Goal: Task Accomplishment & Management: Use online tool/utility

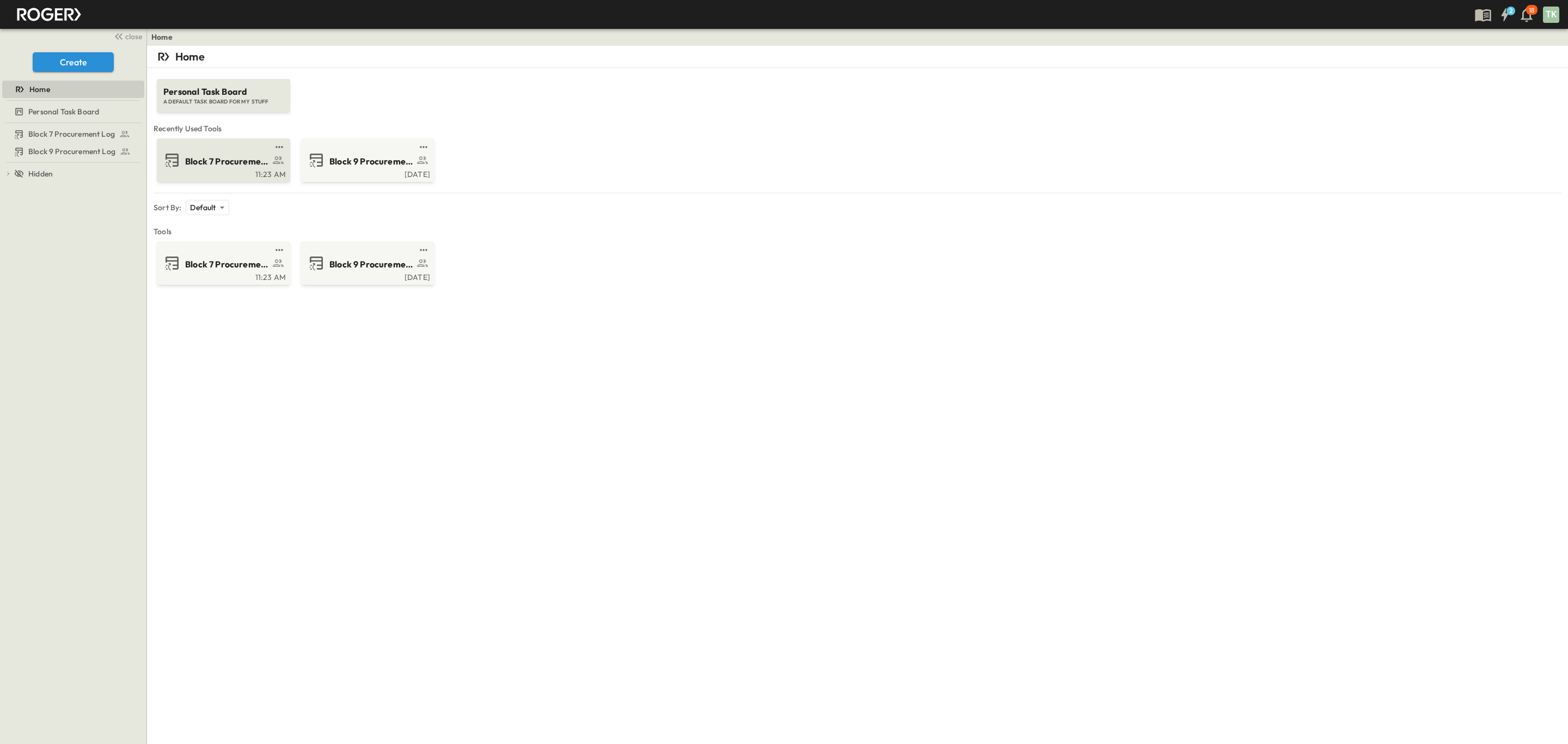
click at [234, 167] on span "Block 7 Procurement Log" at bounding box center [227, 161] width 85 height 13
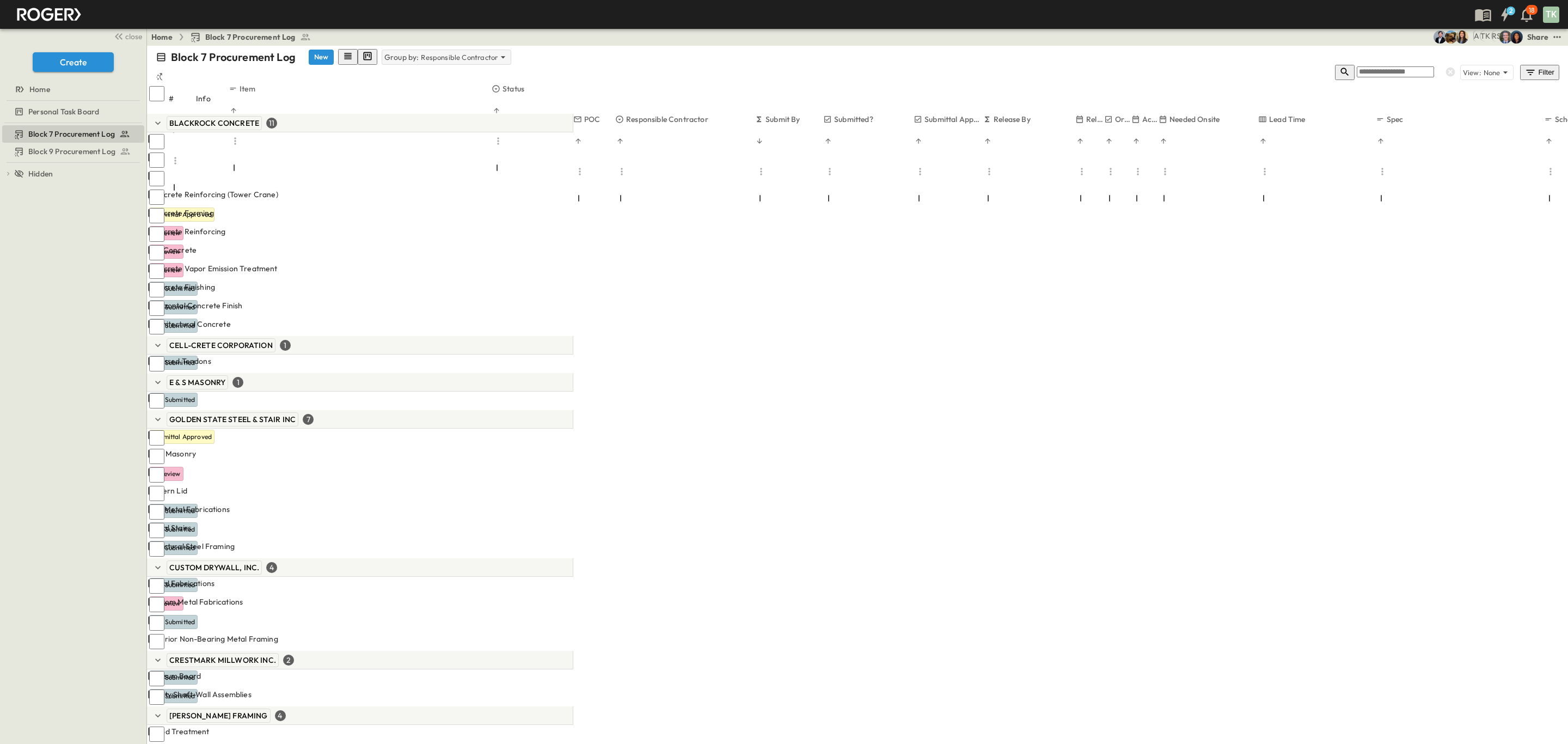
drag, startPoint x: 443, startPoint y: 53, endPoint x: 428, endPoint y: 62, distance: 17.5
click at [443, 53] on p "Responsible Contractor" at bounding box center [459, 57] width 77 height 11
click at [416, 72] on div "None" at bounding box center [429, 80] width 142 height 29
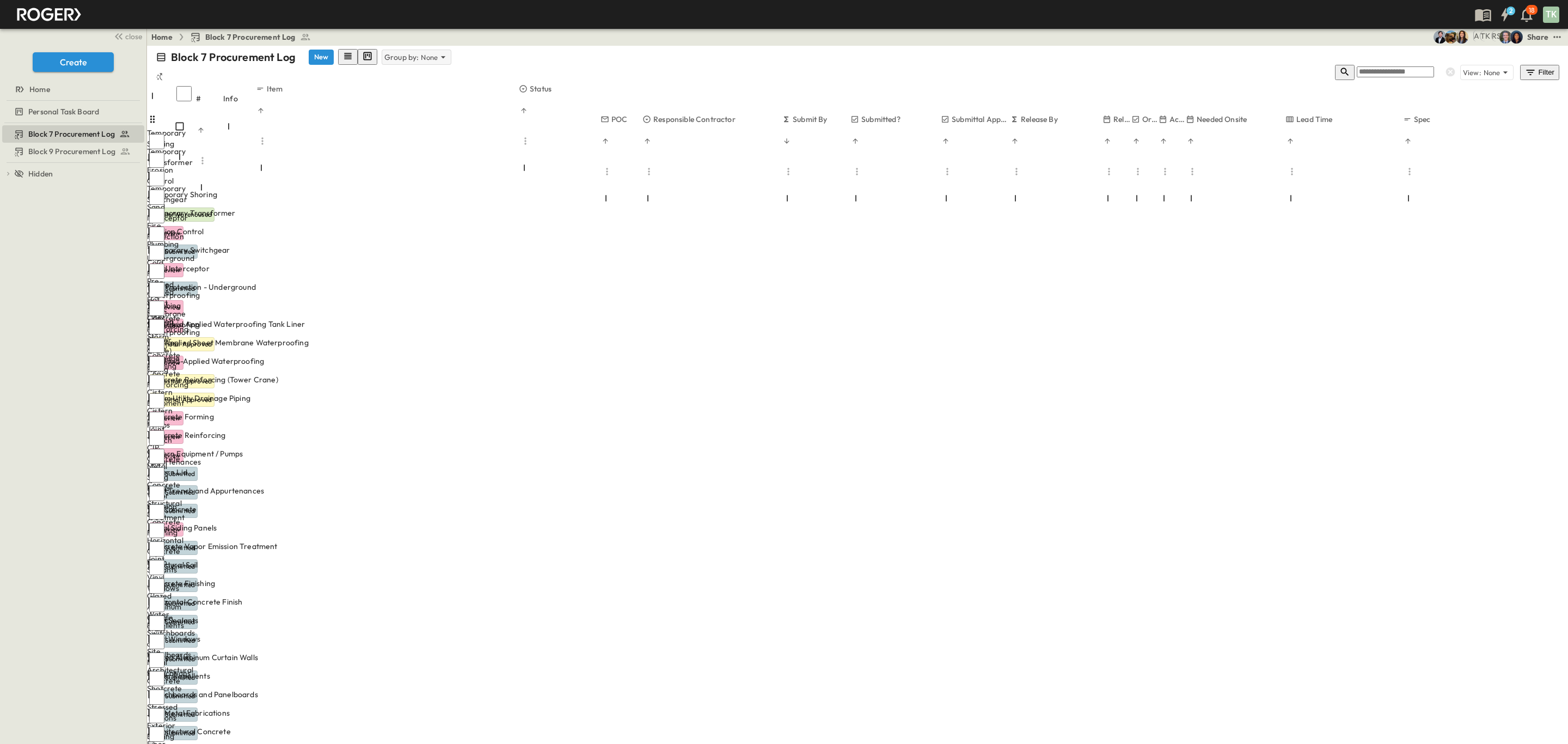
click at [395, 52] on p "Group by:" at bounding box center [401, 57] width 35 height 11
click at [376, 135] on p "Responsible Contractor" at bounding box center [338, 140] width 77 height 11
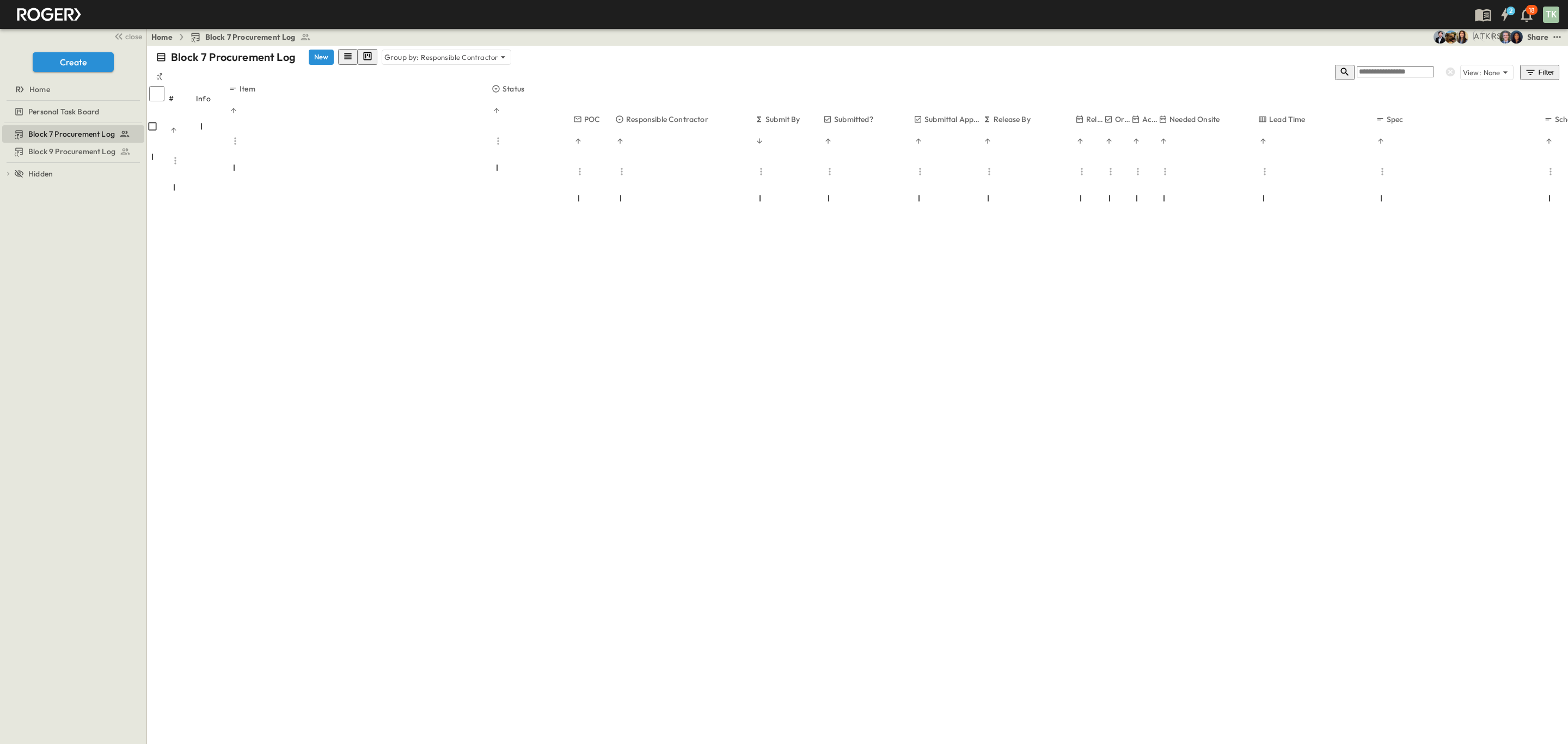
scroll to position [1307, 0]
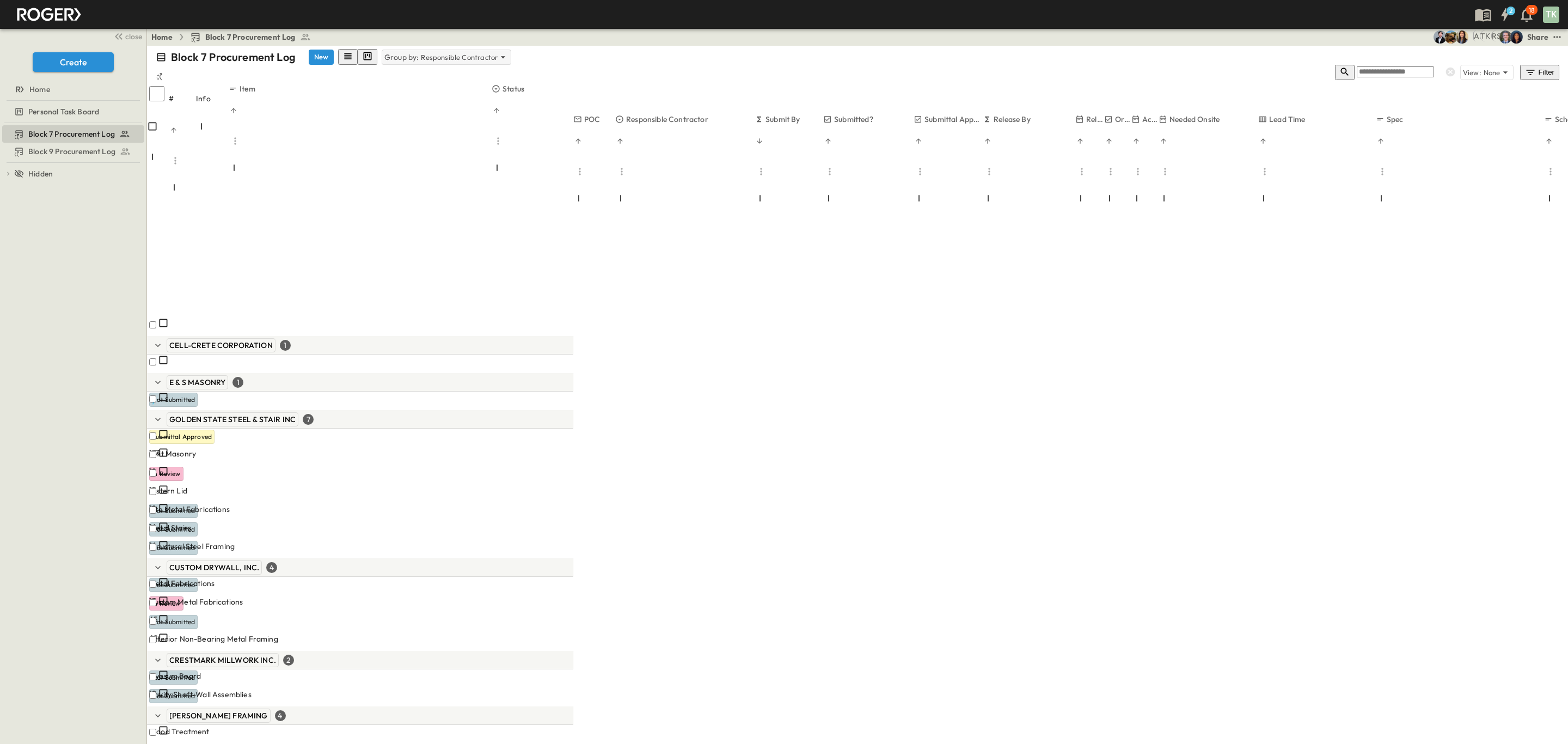
click at [452, 57] on p "Responsible Contractor" at bounding box center [459, 57] width 77 height 11
click at [436, 70] on div "None" at bounding box center [429, 80] width 142 height 29
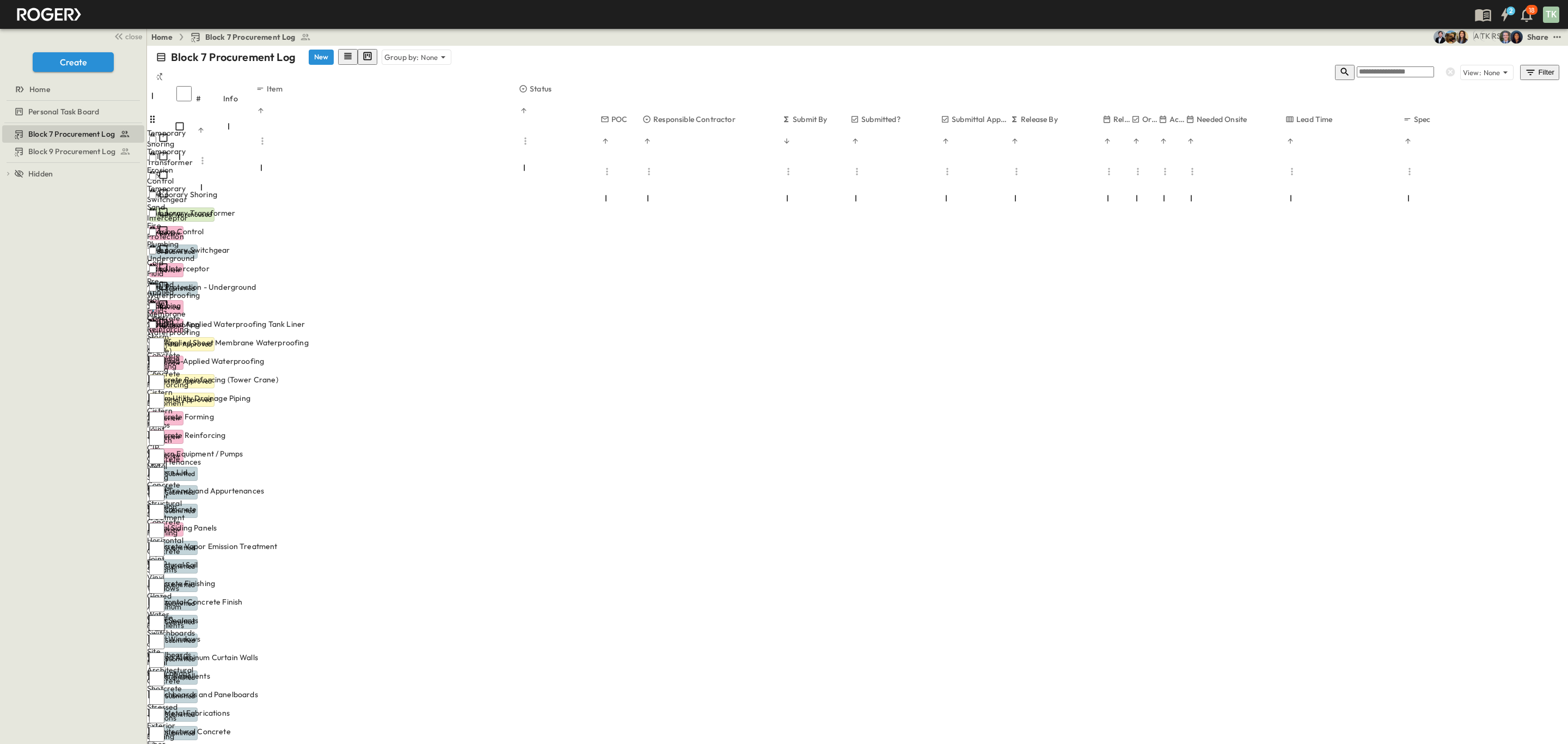
scroll to position [0, 0]
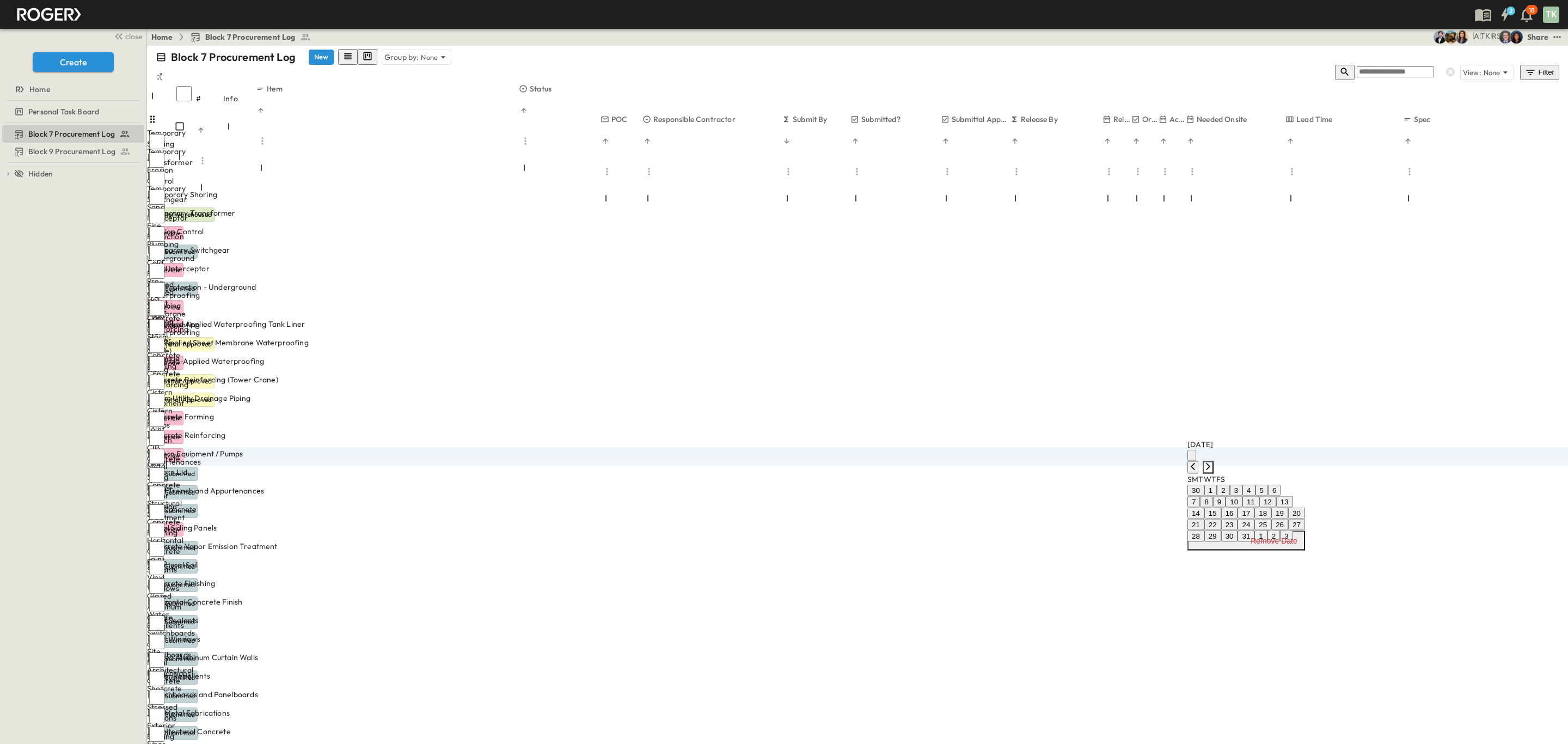
click at [1213, 462] on icon "Next month" at bounding box center [1208, 466] width 9 height 9
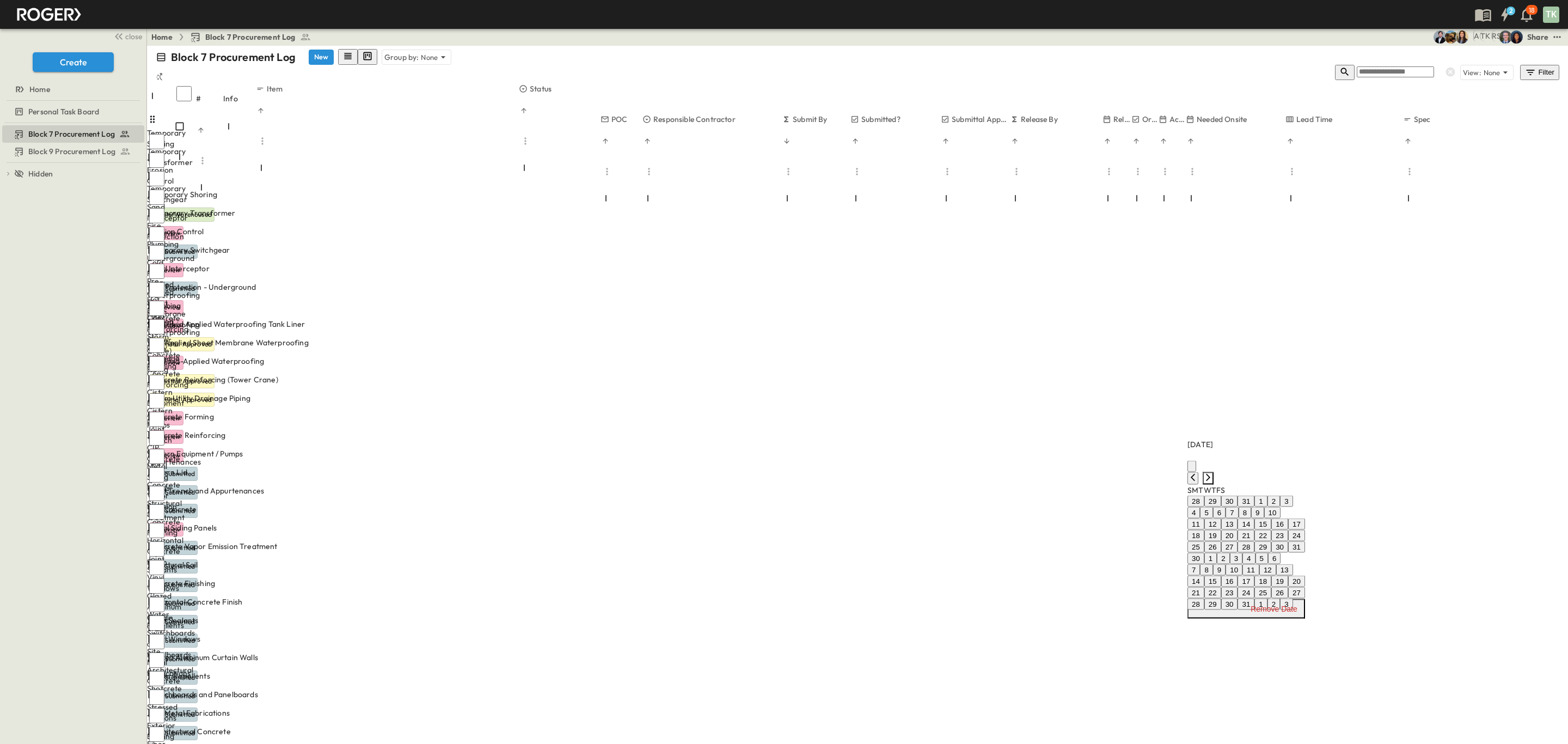
click at [1213, 473] on icon "Next month" at bounding box center [1208, 477] width 9 height 9
click at [1213, 462] on icon "Next month" at bounding box center [1208, 466] width 9 height 9
click at [1217, 519] on button "11" at bounding box center [1213, 513] width 17 height 12
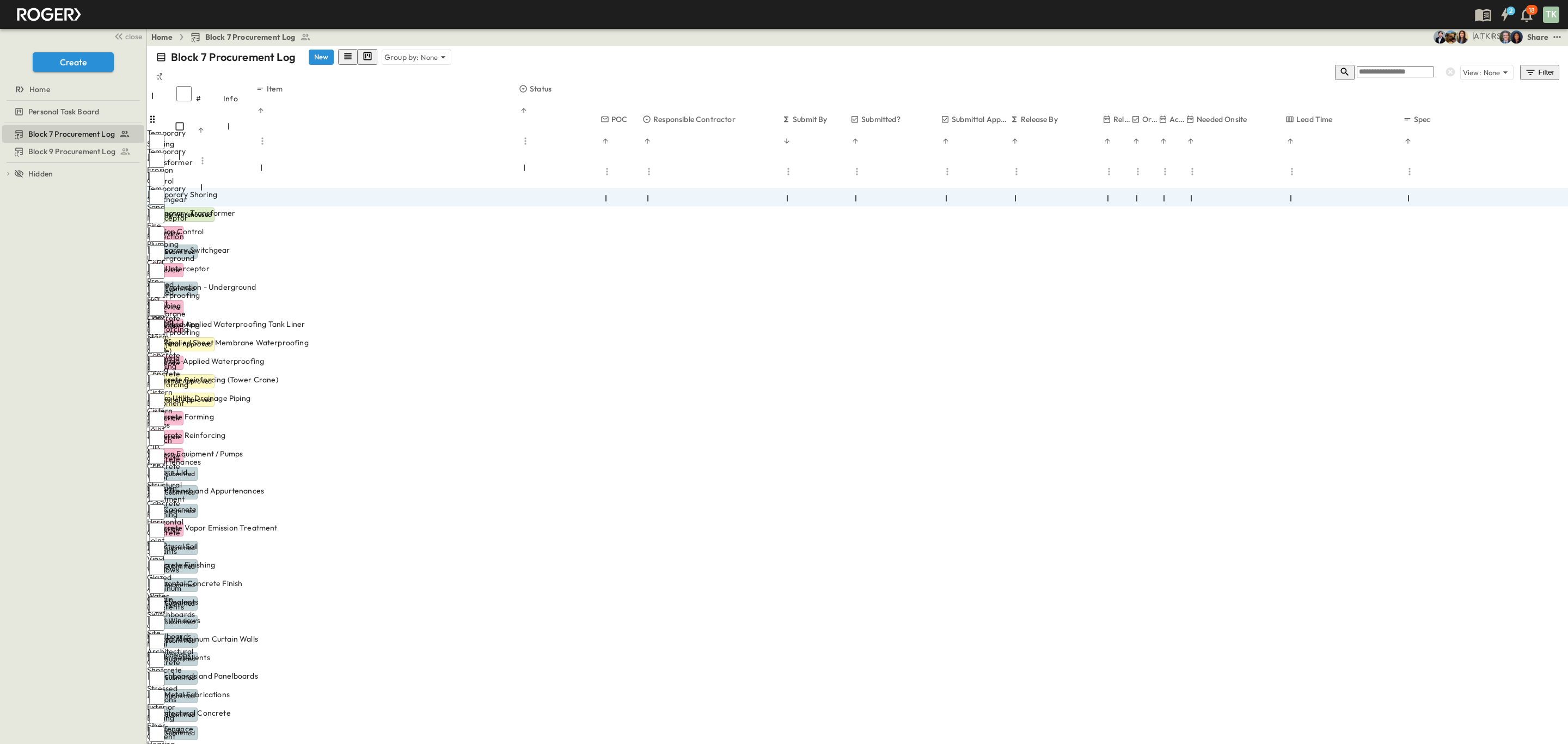
drag, startPoint x: 80, startPoint y: 281, endPoint x: 1356, endPoint y: 99, distance: 1288.9
click at [80, 281] on div "Block 7 Procurement Log Block 9 Procurement Log To pick up a draggable item, pr…" at bounding box center [73, 433] width 147 height 621
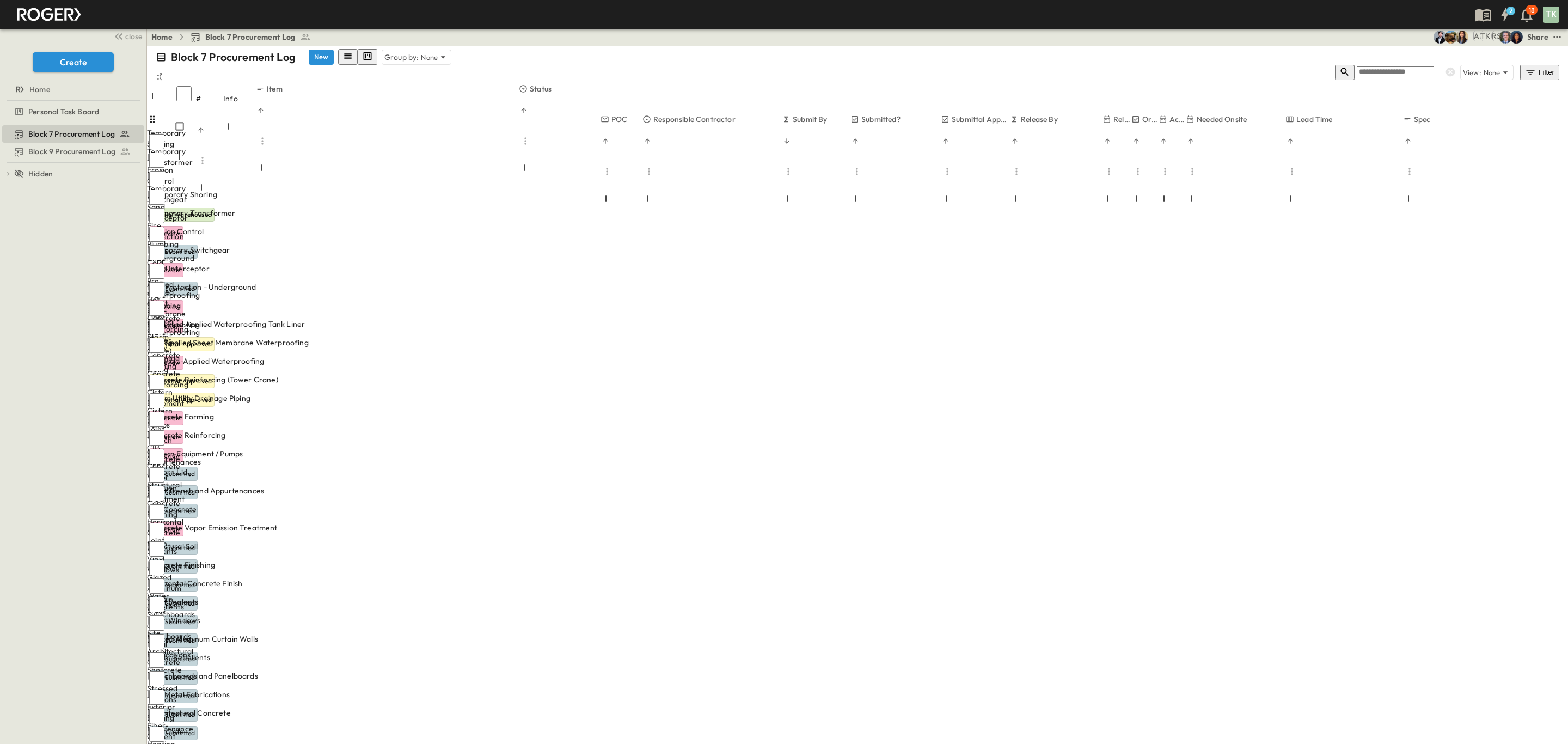
click at [1321, 41] on div "Home Block 7 Procurement Log RS TK A Share" at bounding box center [858, 37] width 1421 height 18
click at [1294, 137] on icon "Sort" at bounding box center [1290, 141] width 8 height 8
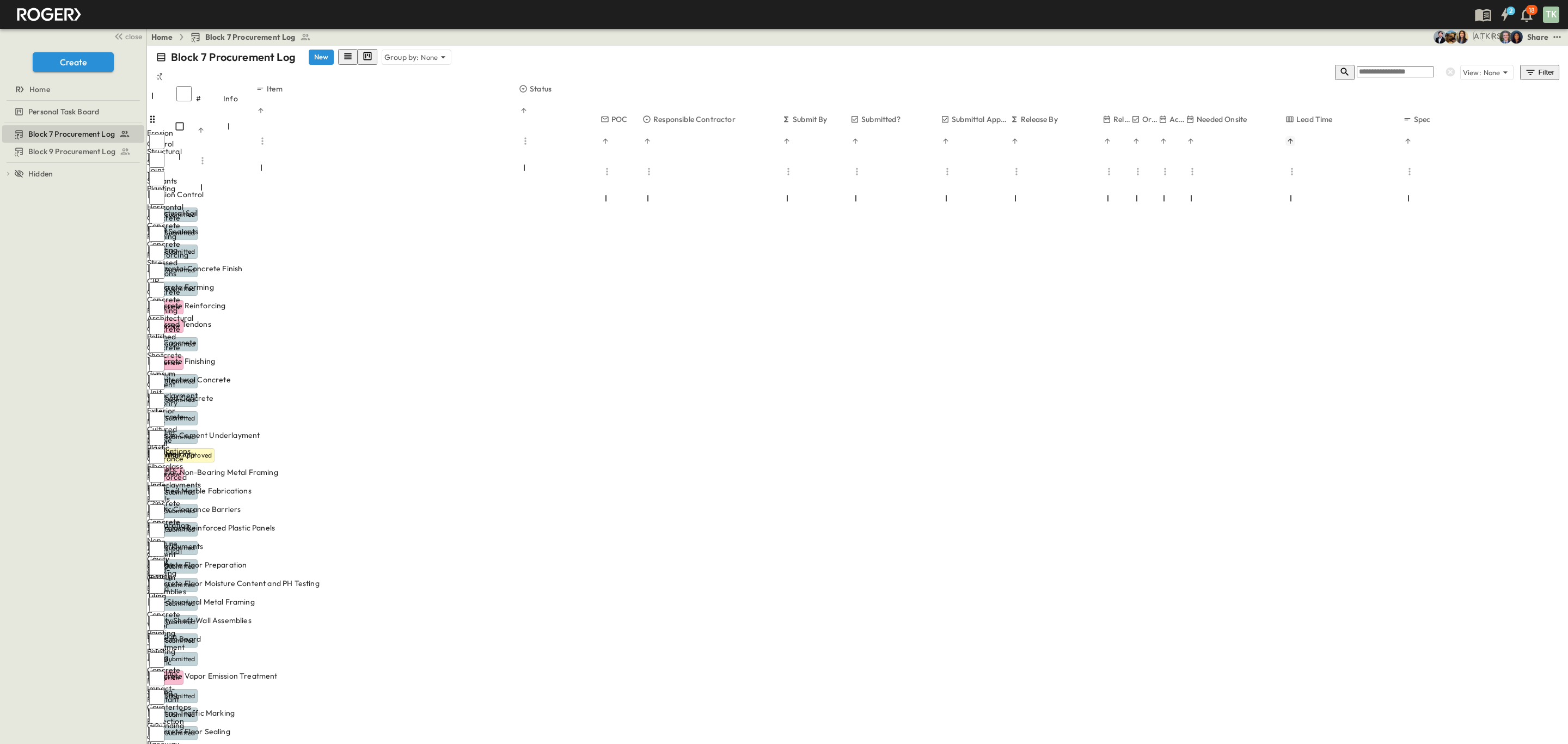
click at [1294, 137] on icon "Sort" at bounding box center [1290, 141] width 8 height 8
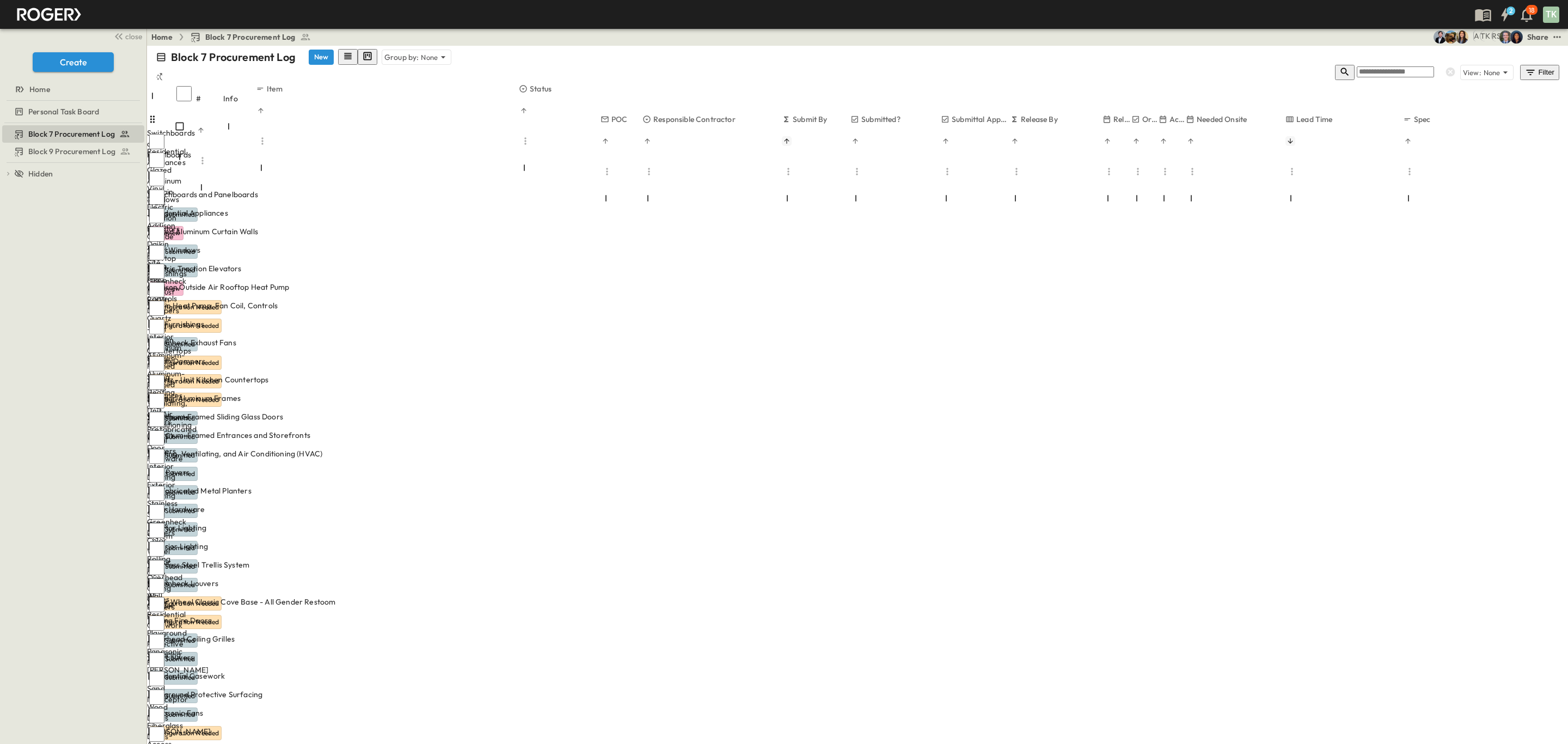
click at [789, 138] on icon "Sort" at bounding box center [786, 141] width 5 height 5
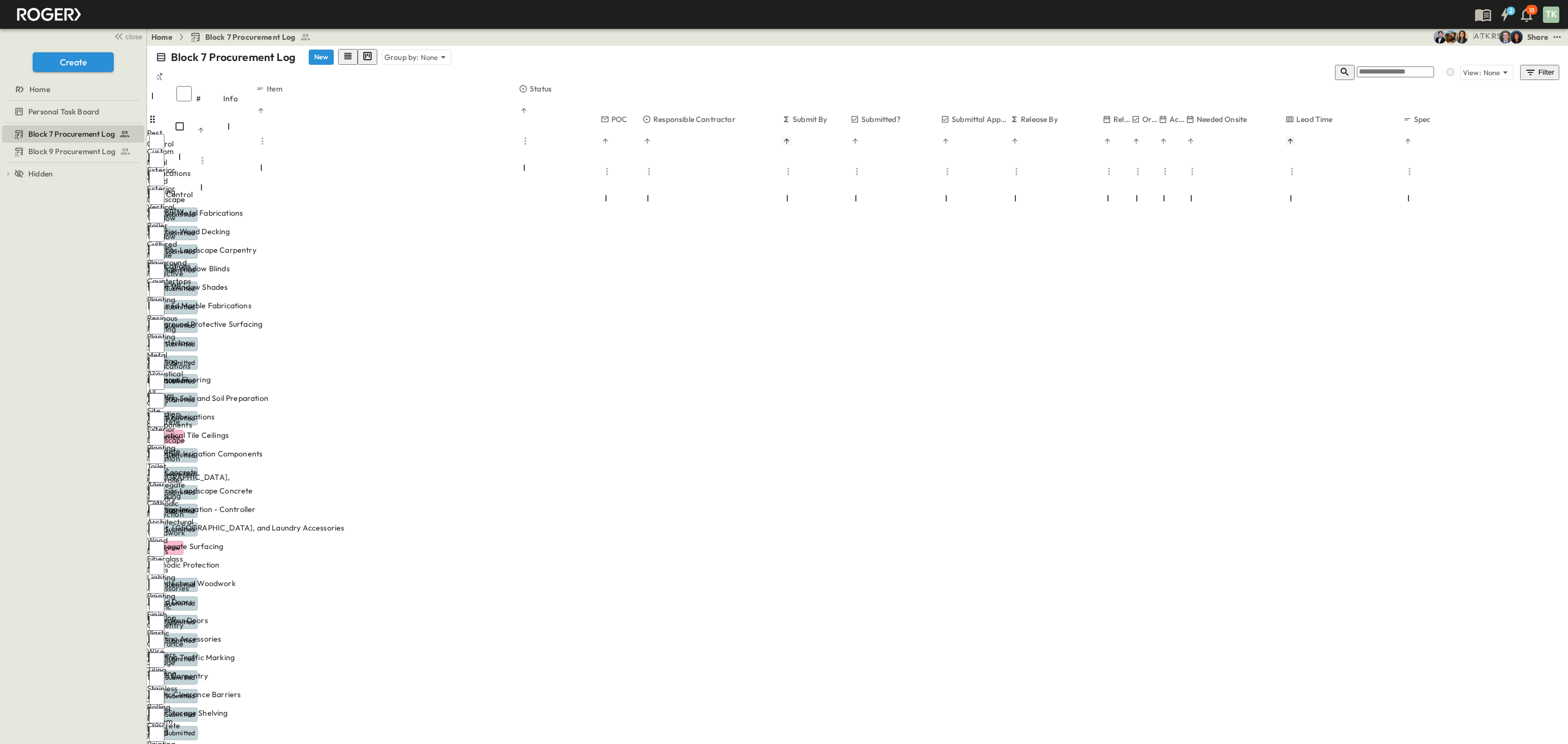
click at [789, 138] on icon "Sort" at bounding box center [786, 141] width 5 height 5
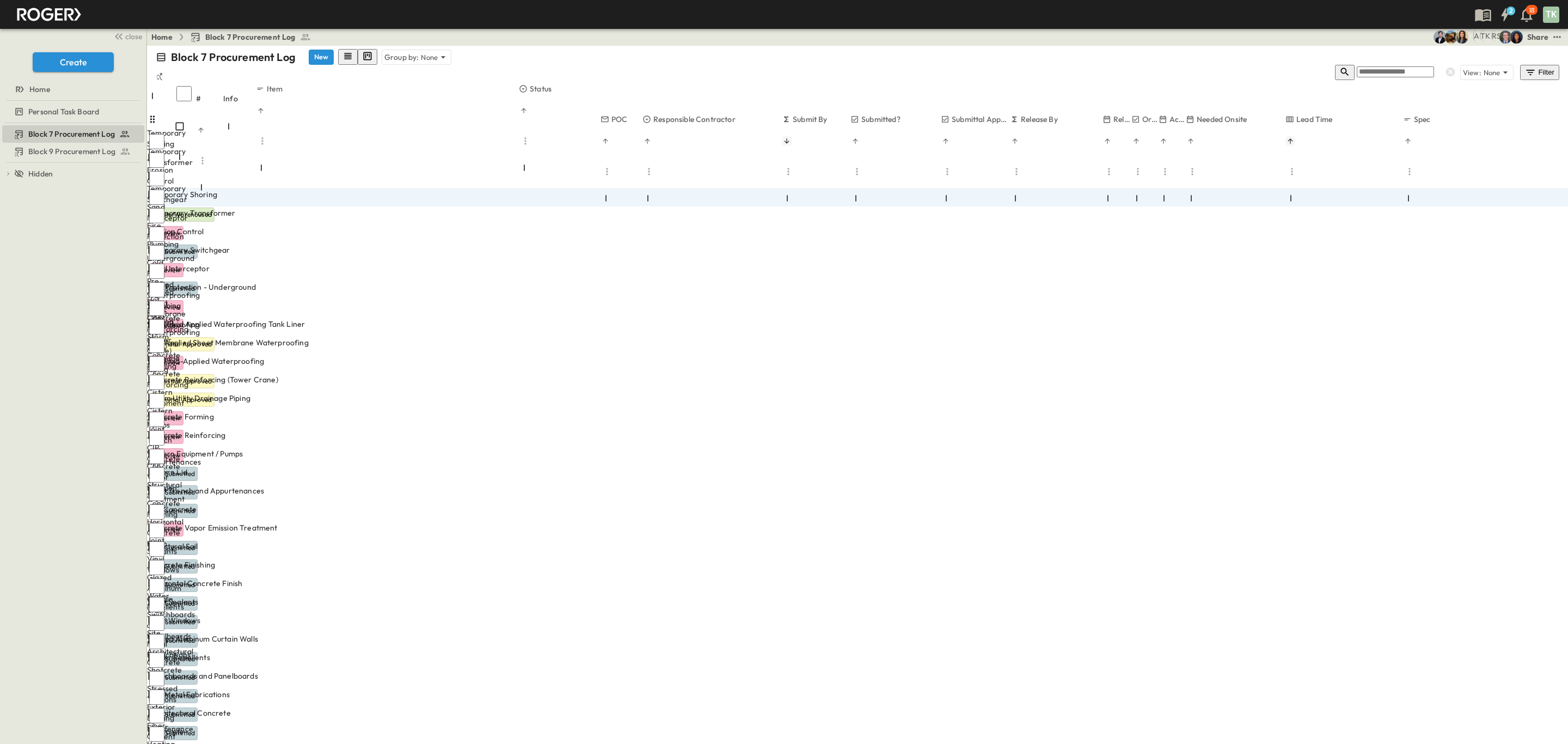
type input "**"
click at [110, 254] on div "Block 7 Procurement Log Block 9 Procurement Log To pick up a draggable item, pr…" at bounding box center [73, 433] width 147 height 621
